Goal: Information Seeking & Learning: Learn about a topic

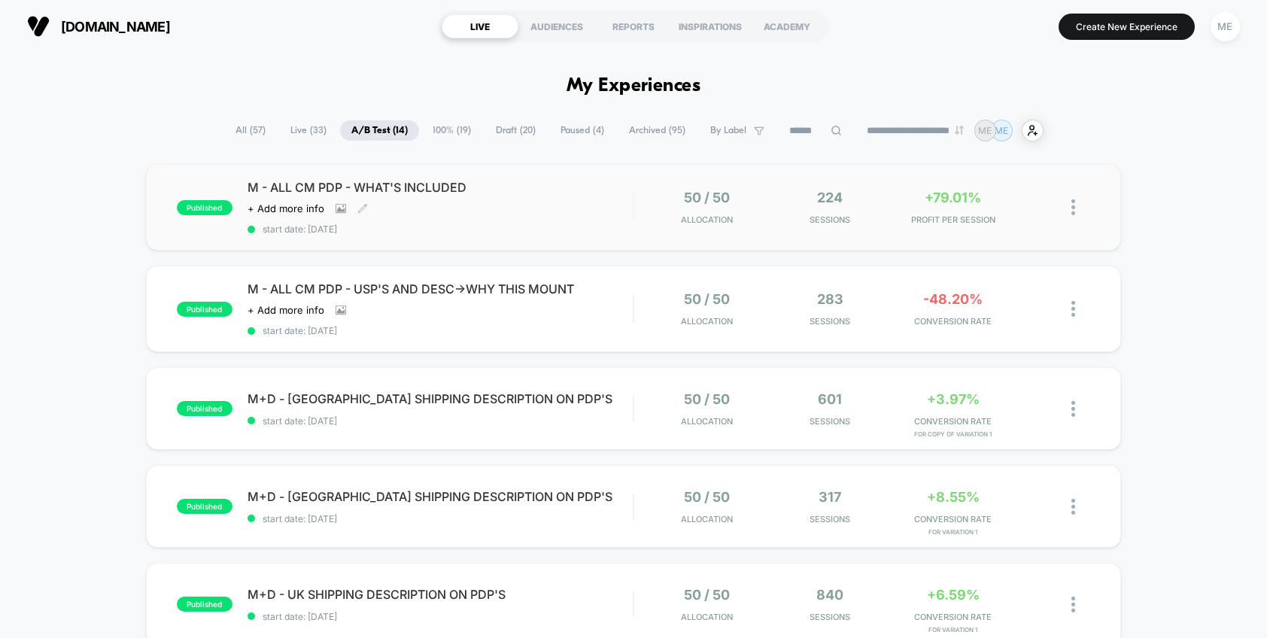
click at [549, 206] on div "M - ALL CM PDP - WHAT'S INCLUDED Click to view images Click to edit experience …" at bounding box center [441, 207] width 386 height 55
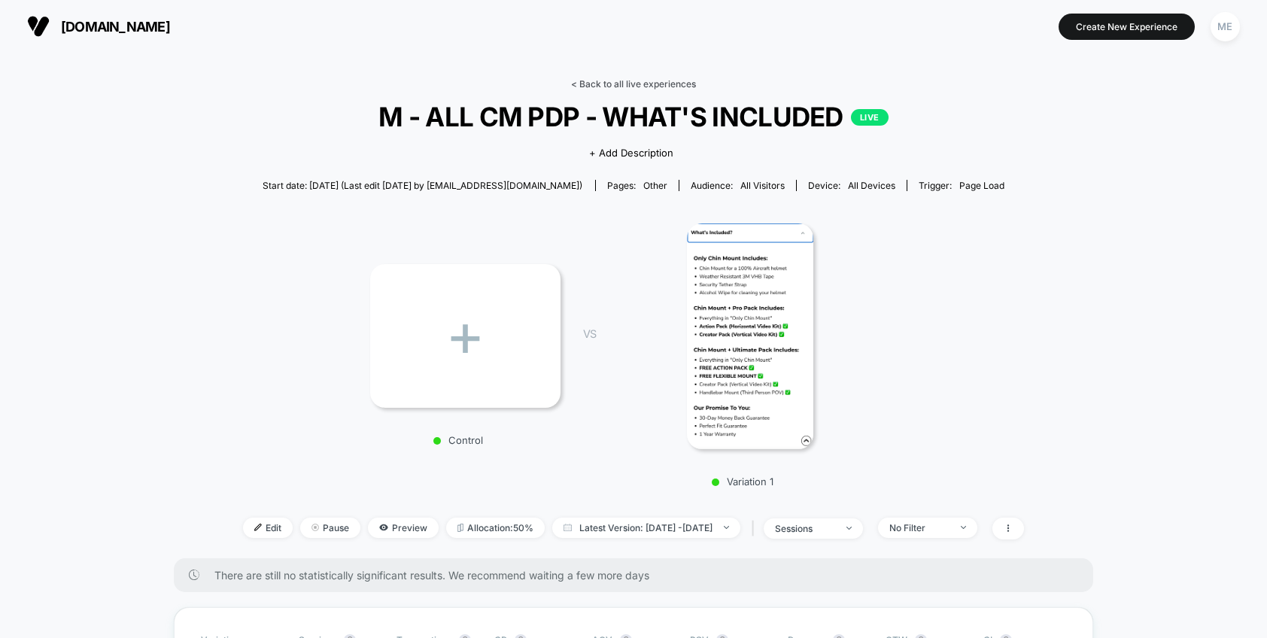
click at [631, 83] on link "< Back to all live experiences" at bounding box center [633, 83] width 125 height 11
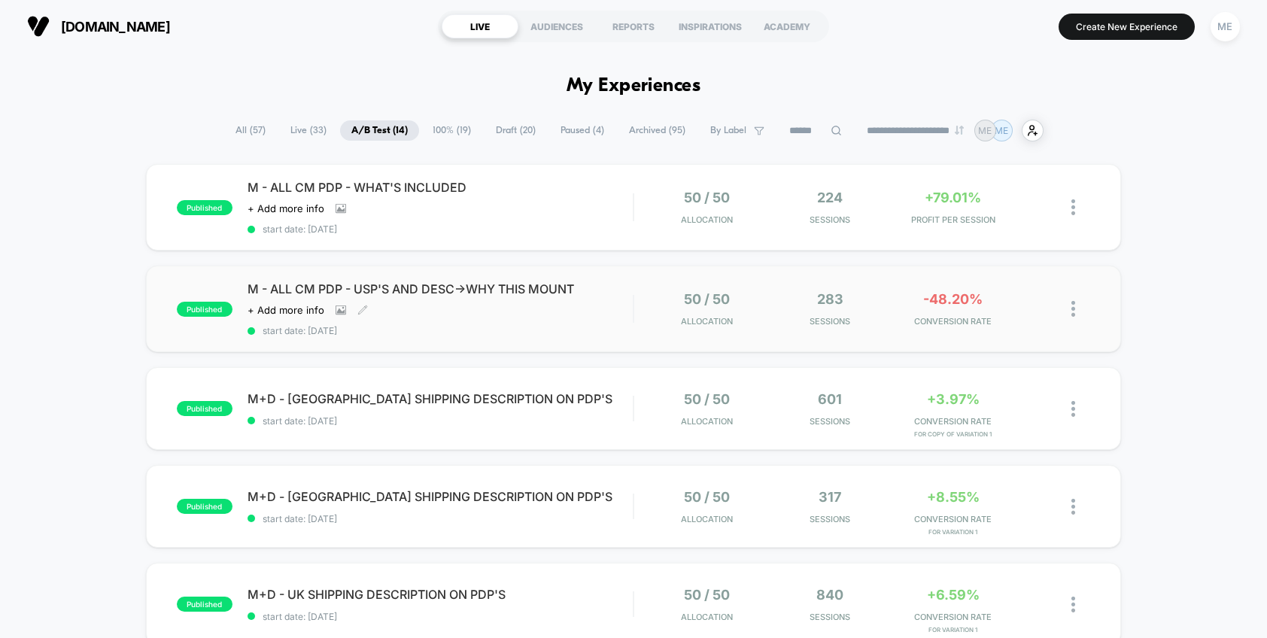
click at [594, 316] on div "M - ALL CM PDP - USP'S AND DESC->WHY THIS MOUNT Click to view images Click to e…" at bounding box center [441, 308] width 386 height 55
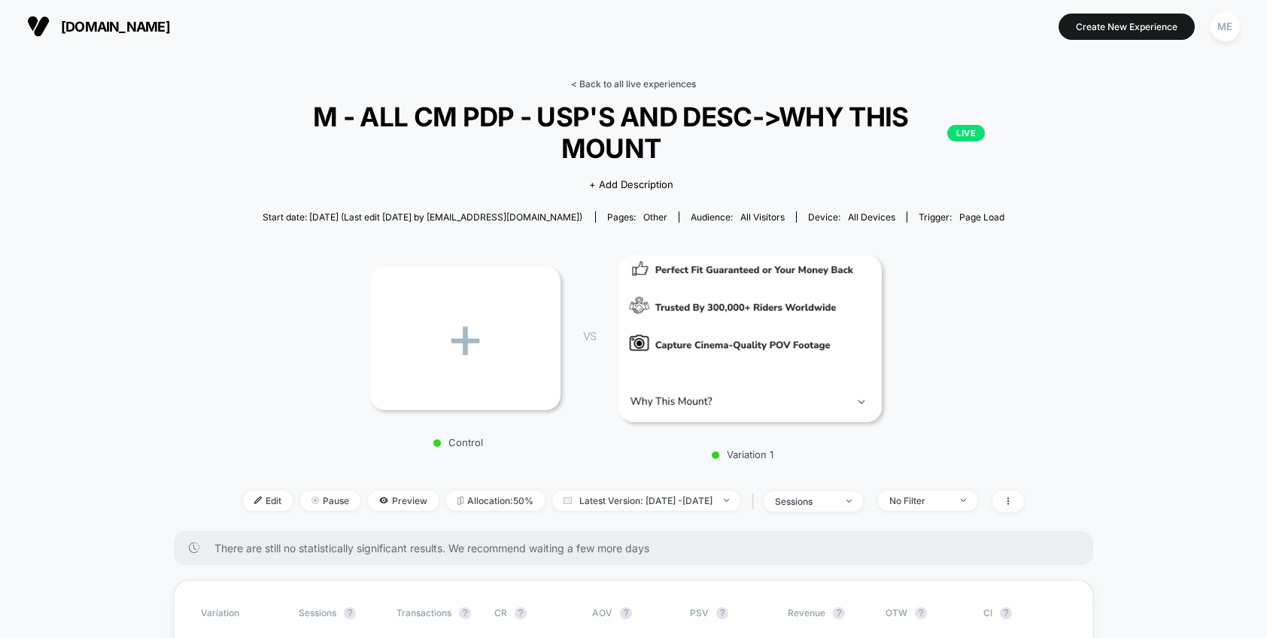
click at [642, 85] on link "< Back to all live experiences" at bounding box center [633, 83] width 125 height 11
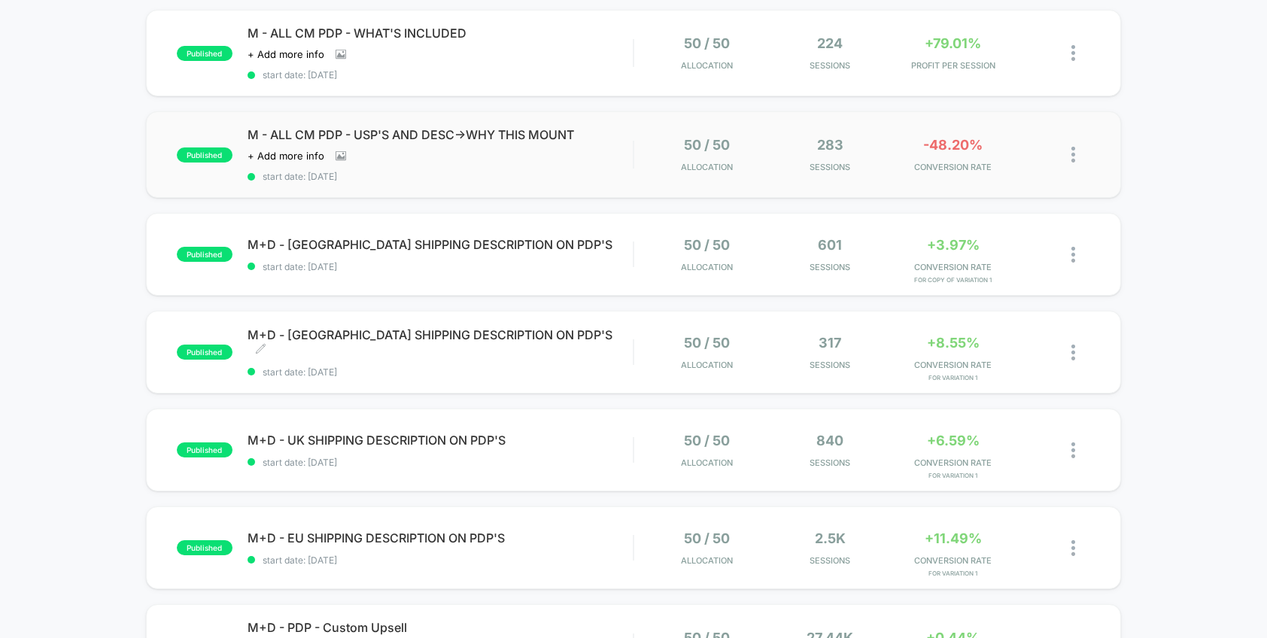
scroll to position [59, 0]
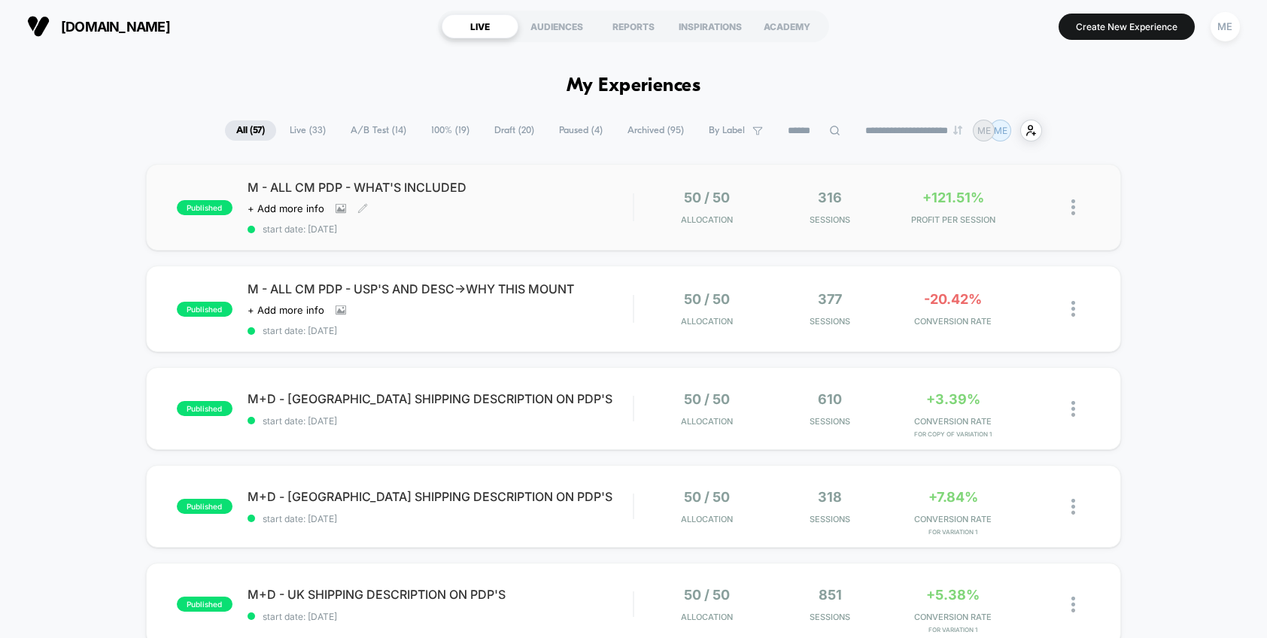
click at [573, 208] on div "M - ALL CM PDP - WHAT'S INCLUDED Click to view images Click to edit experience …" at bounding box center [441, 207] width 386 height 55
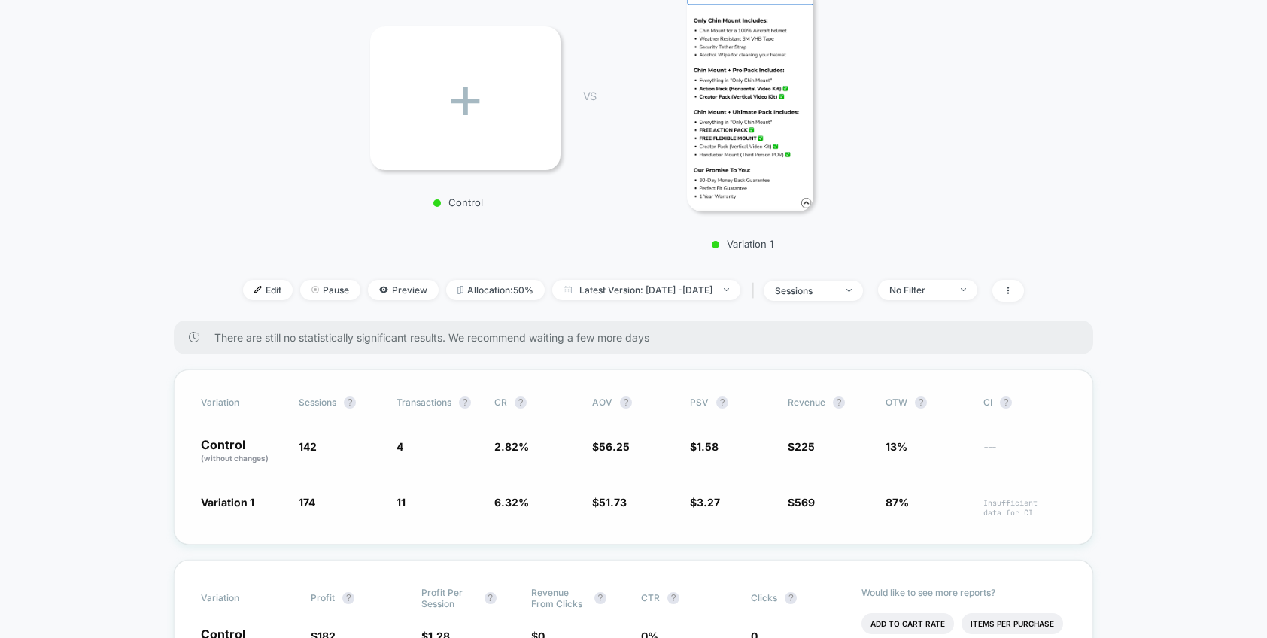
scroll to position [65, 0]
